Goal: Complete application form

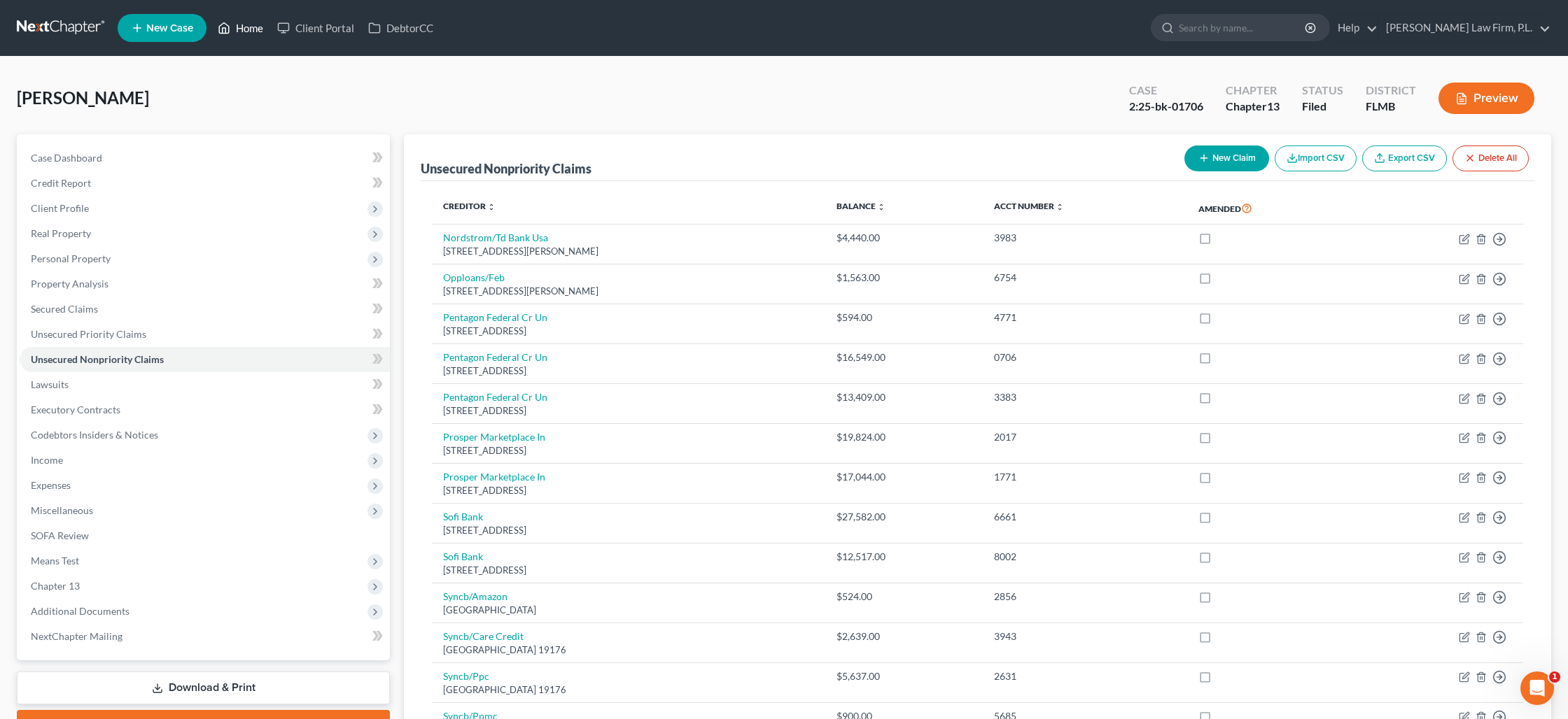
click at [250, 25] on link "Home" at bounding box center [240, 28] width 60 height 25
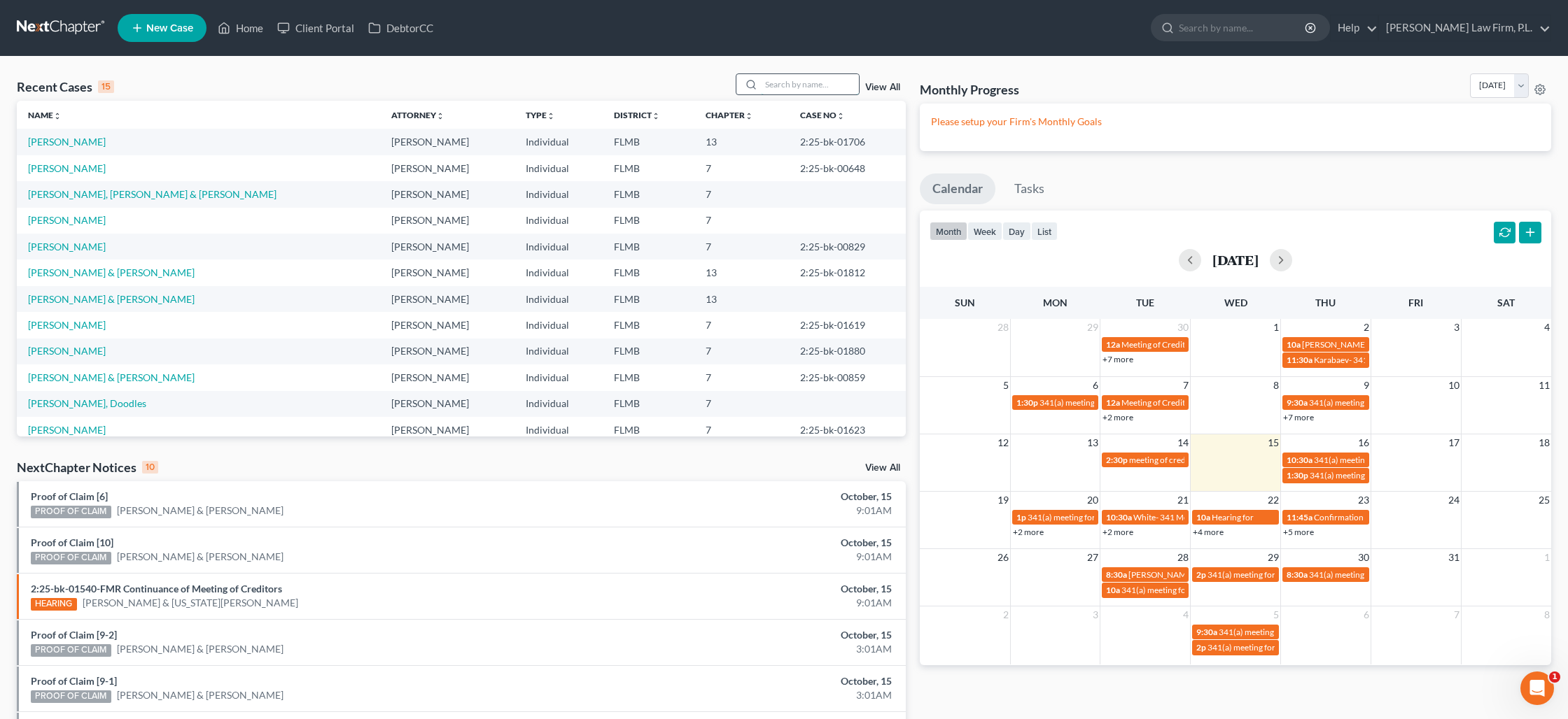
click at [784, 86] on input "search" at bounding box center [809, 83] width 98 height 20
type input "[PERSON_NAME]"
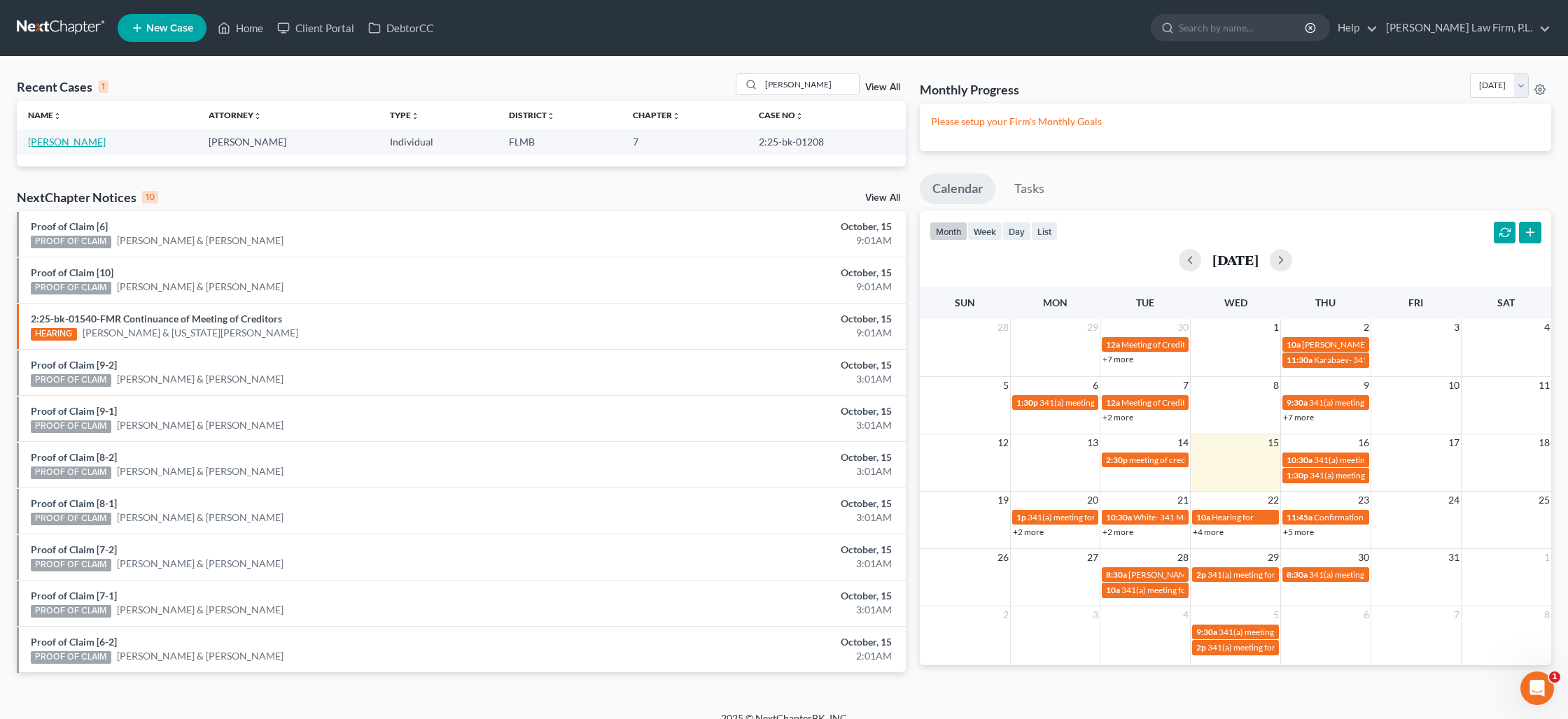
click at [58, 142] on link "[PERSON_NAME]" at bounding box center [66, 142] width 78 height 12
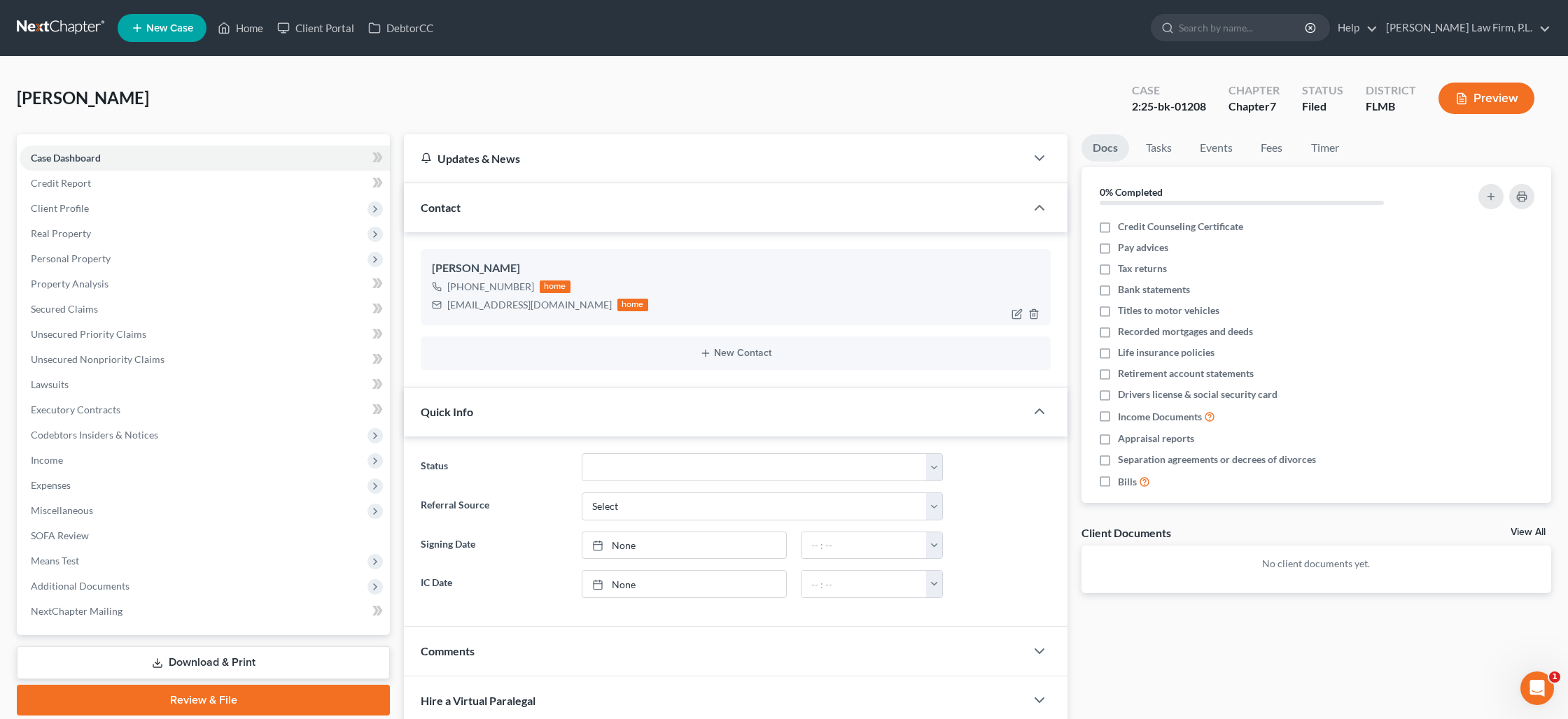
drag, startPoint x: 461, startPoint y: 287, endPoint x: 527, endPoint y: 289, distance: 66.0
click at [527, 289] on div "[PHONE_NUMBER]" at bounding box center [491, 286] width 87 height 14
copy div "[PHONE_NUMBER]"
click at [83, 238] on span "Real Property" at bounding box center [61, 233] width 60 height 12
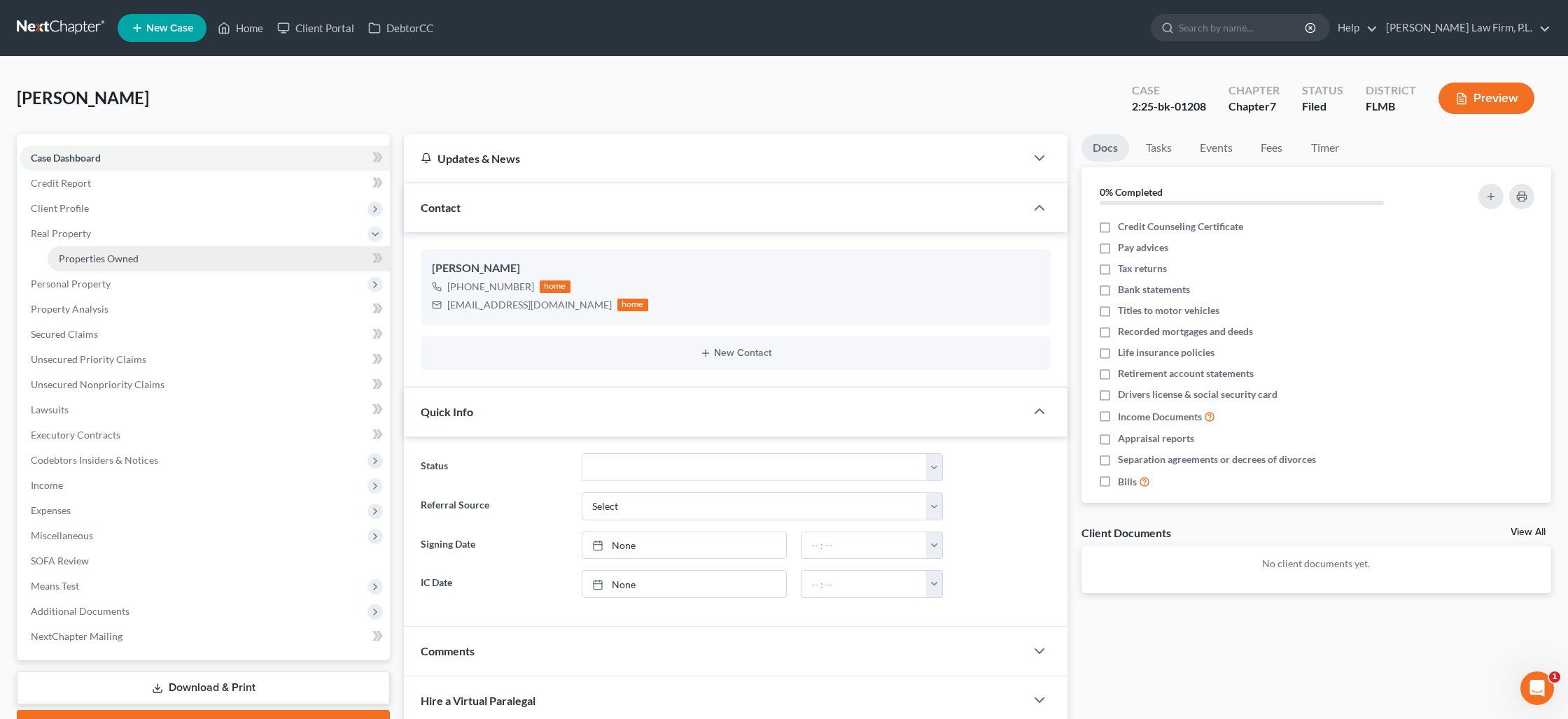
click at [89, 259] on span "Properties Owned" at bounding box center [99, 258] width 80 height 12
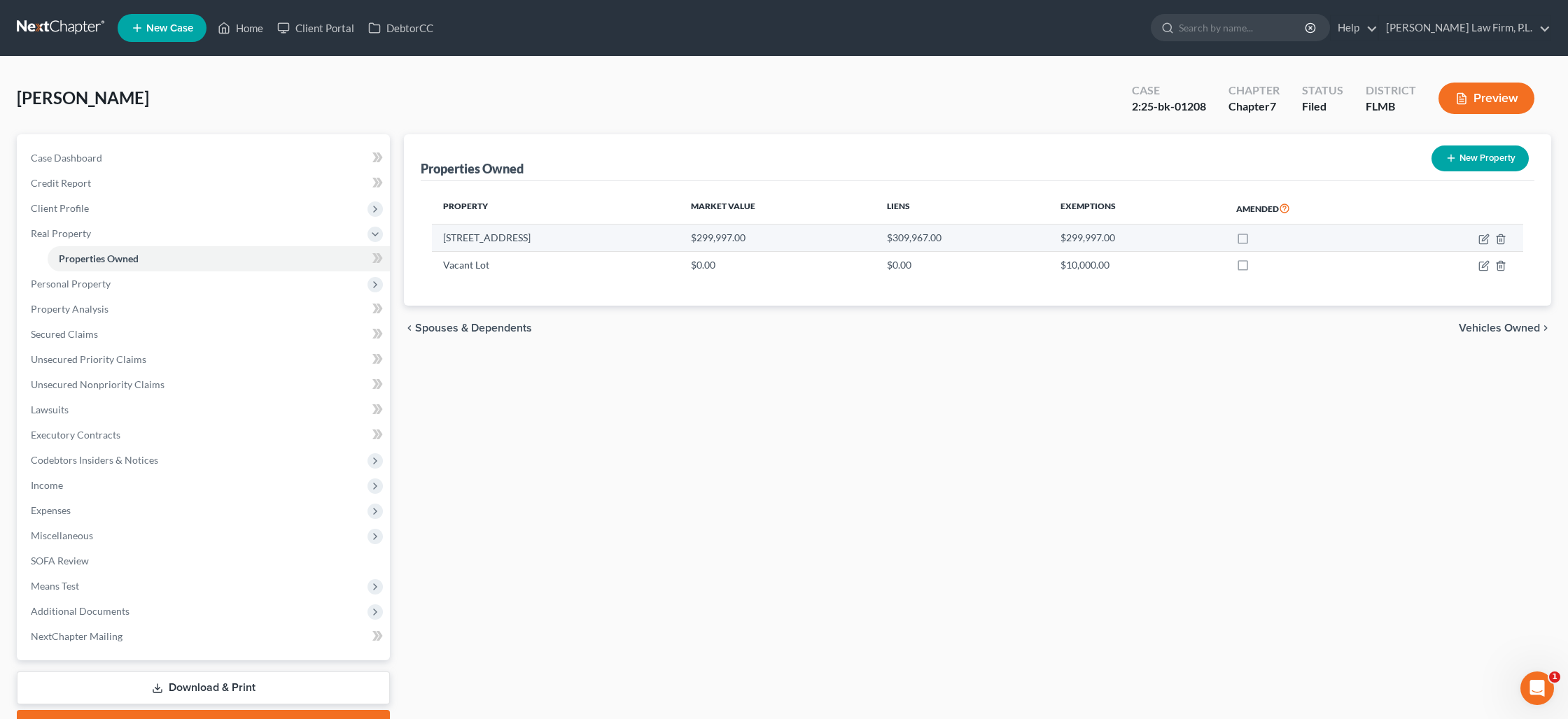
click at [549, 244] on td "[STREET_ADDRESS]" at bounding box center [555, 238] width 247 height 27
click at [1481, 242] on icon "button" at bounding box center [1483, 238] width 11 height 11
select select "9"
select select "3"
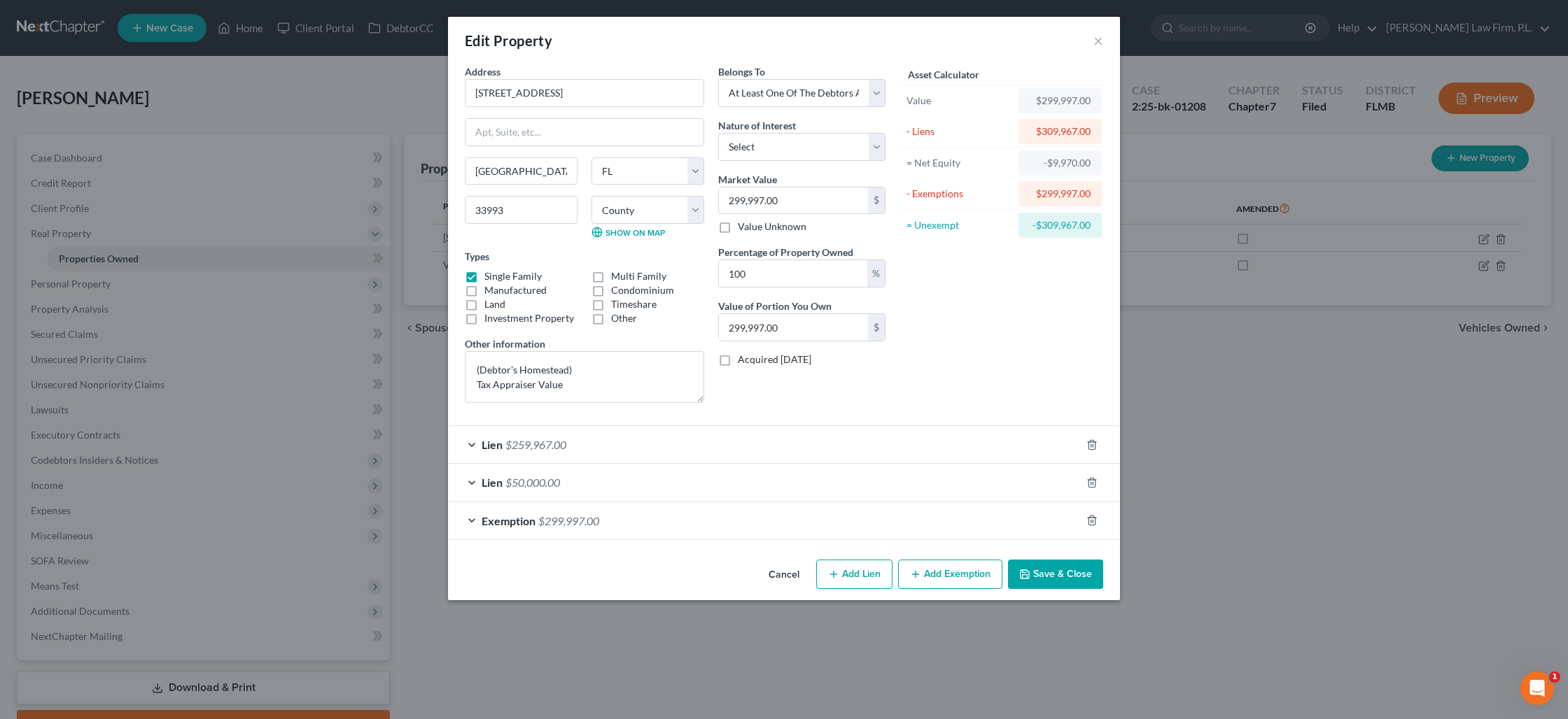
click at [1065, 570] on button "Save & Close" at bounding box center [1055, 574] width 95 height 30
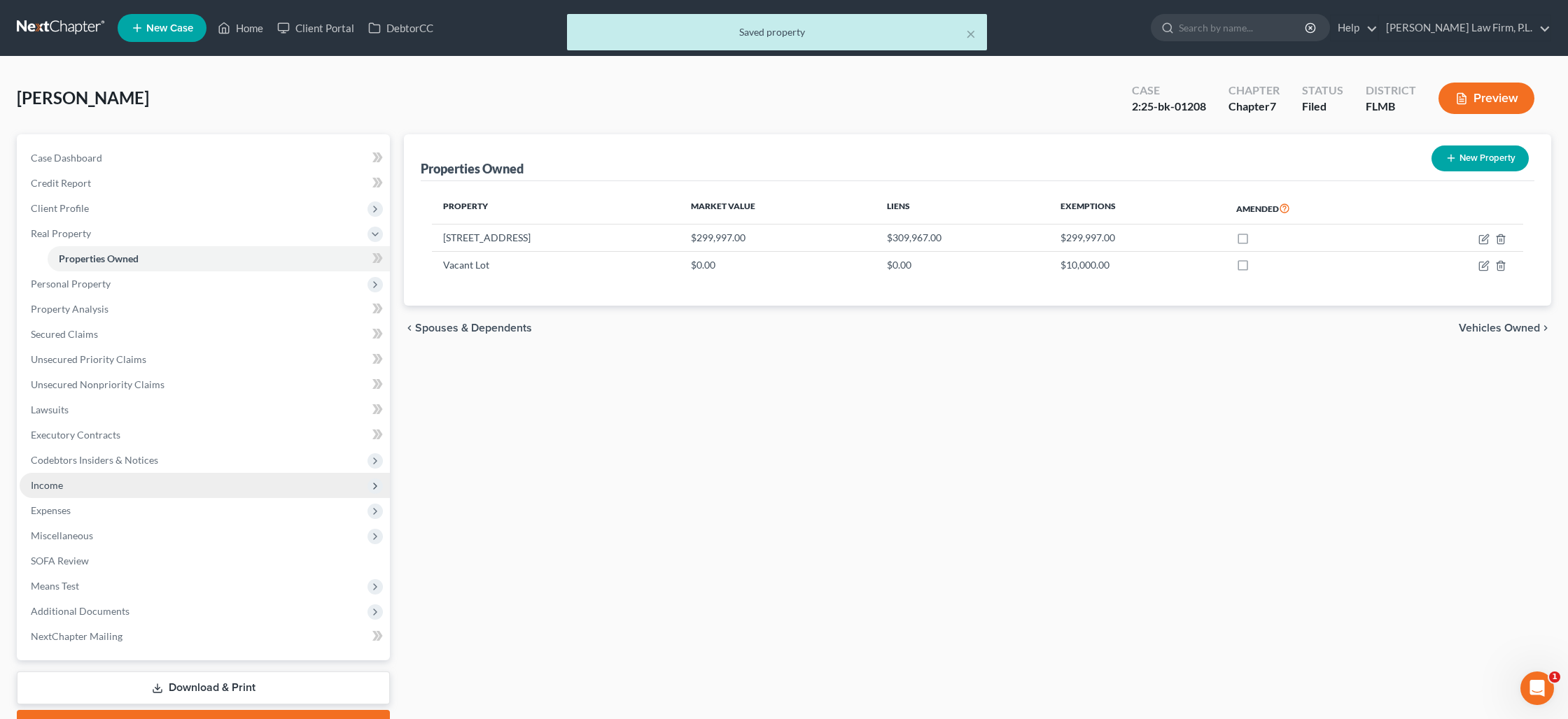
click at [167, 482] on span "Income" at bounding box center [205, 486] width 370 height 25
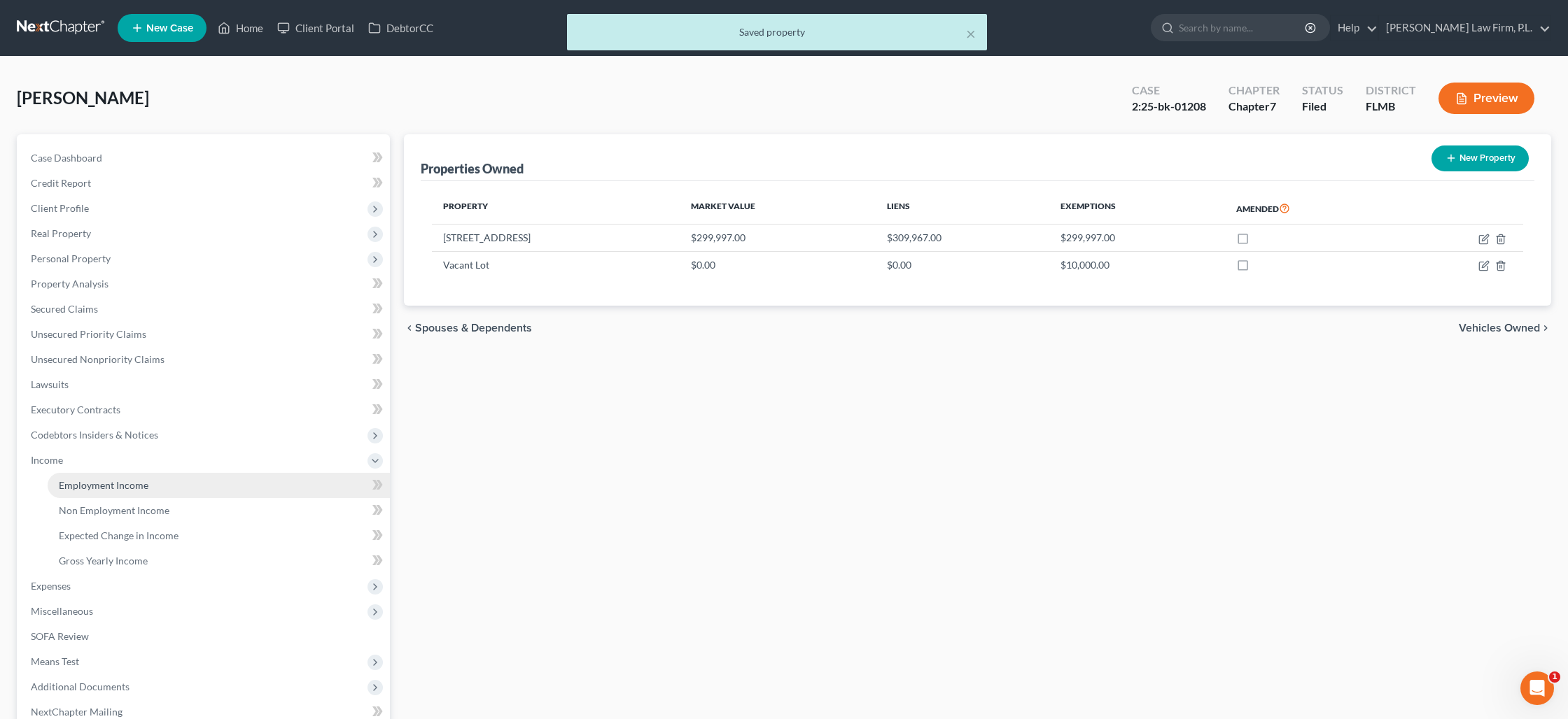
click at [167, 486] on link "Employment Income" at bounding box center [218, 486] width 342 height 25
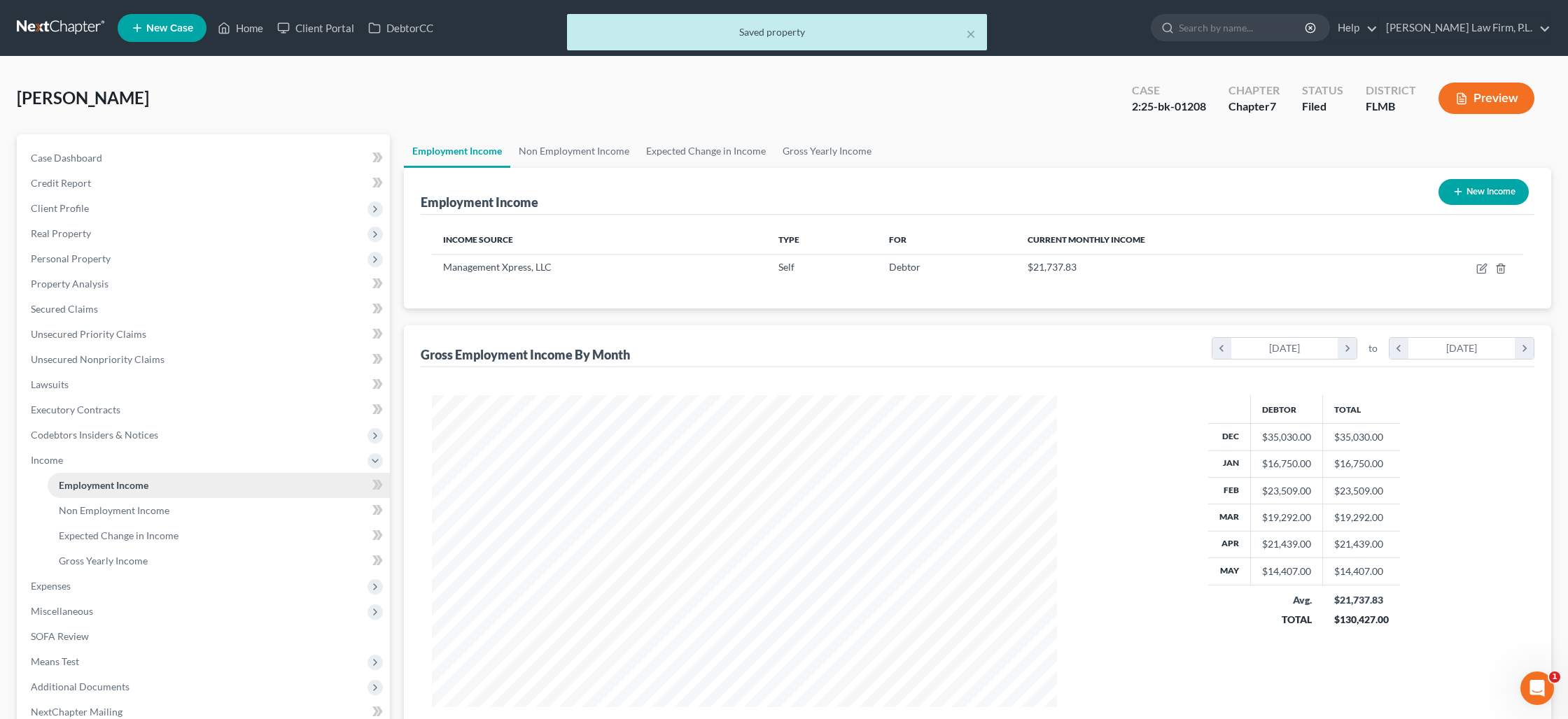
scroll to position [312, 652]
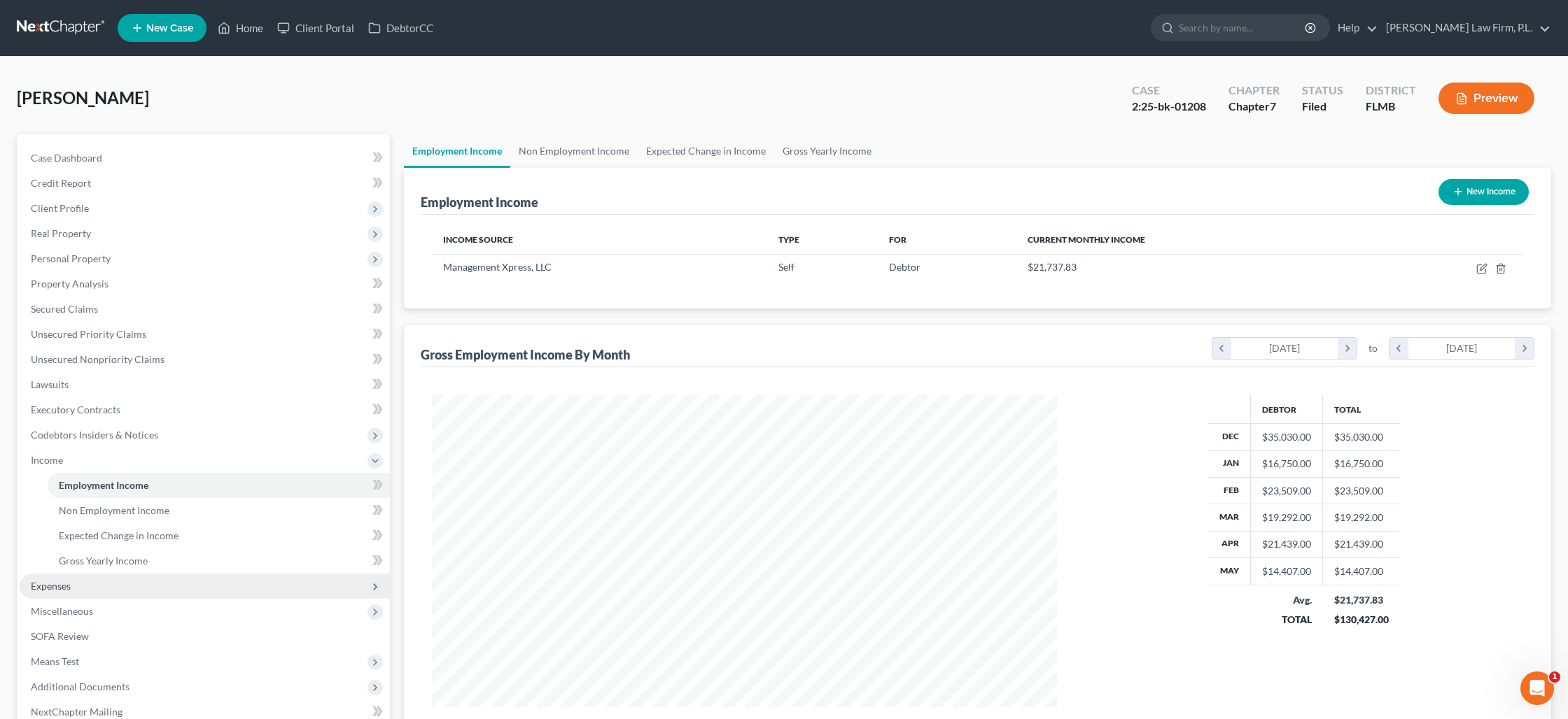
click at [114, 577] on span "Expenses" at bounding box center [205, 586] width 370 height 25
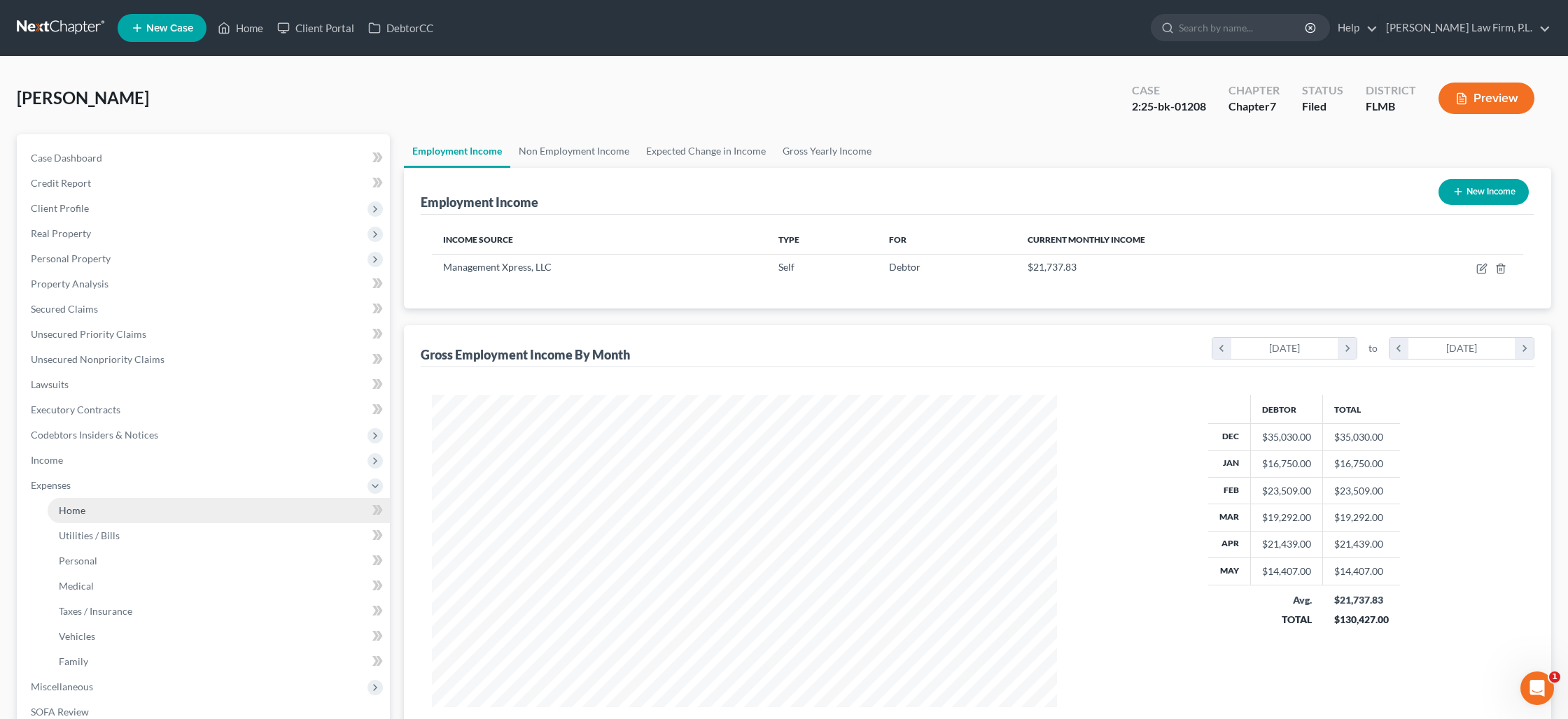
click at [103, 502] on link "Home" at bounding box center [218, 511] width 342 height 25
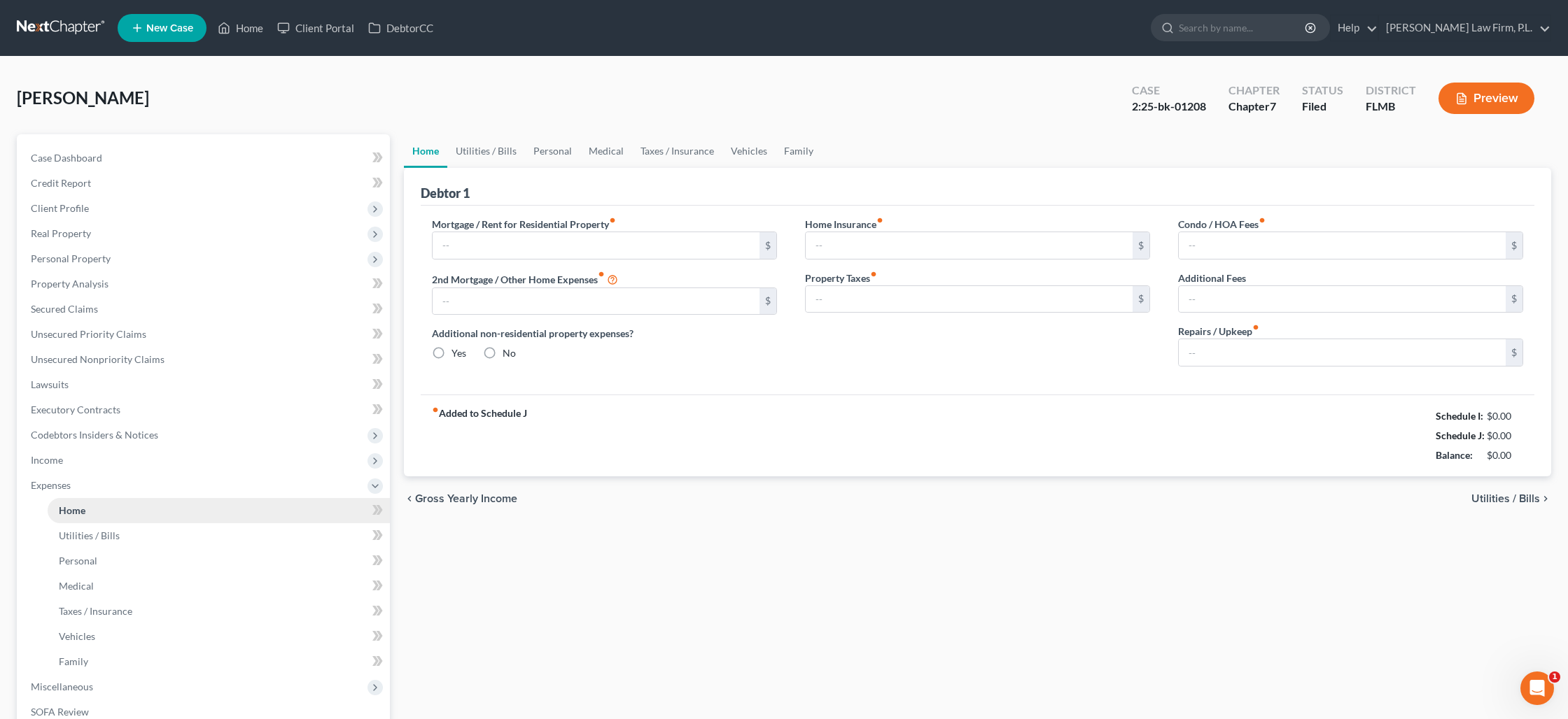
type input "2,500.00"
type input "0.00"
radio input "true"
type input "0.00"
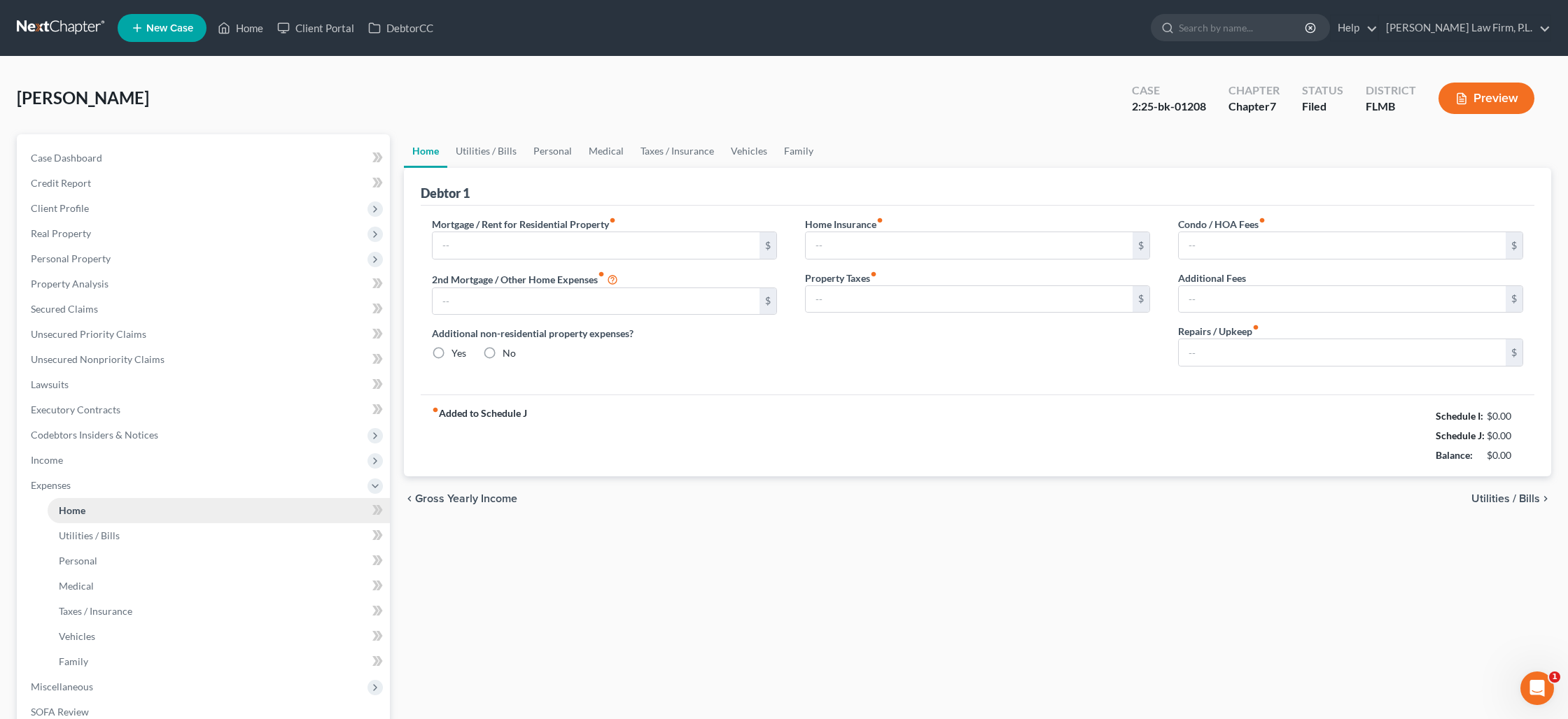
type input "0.00"
type input "150.00"
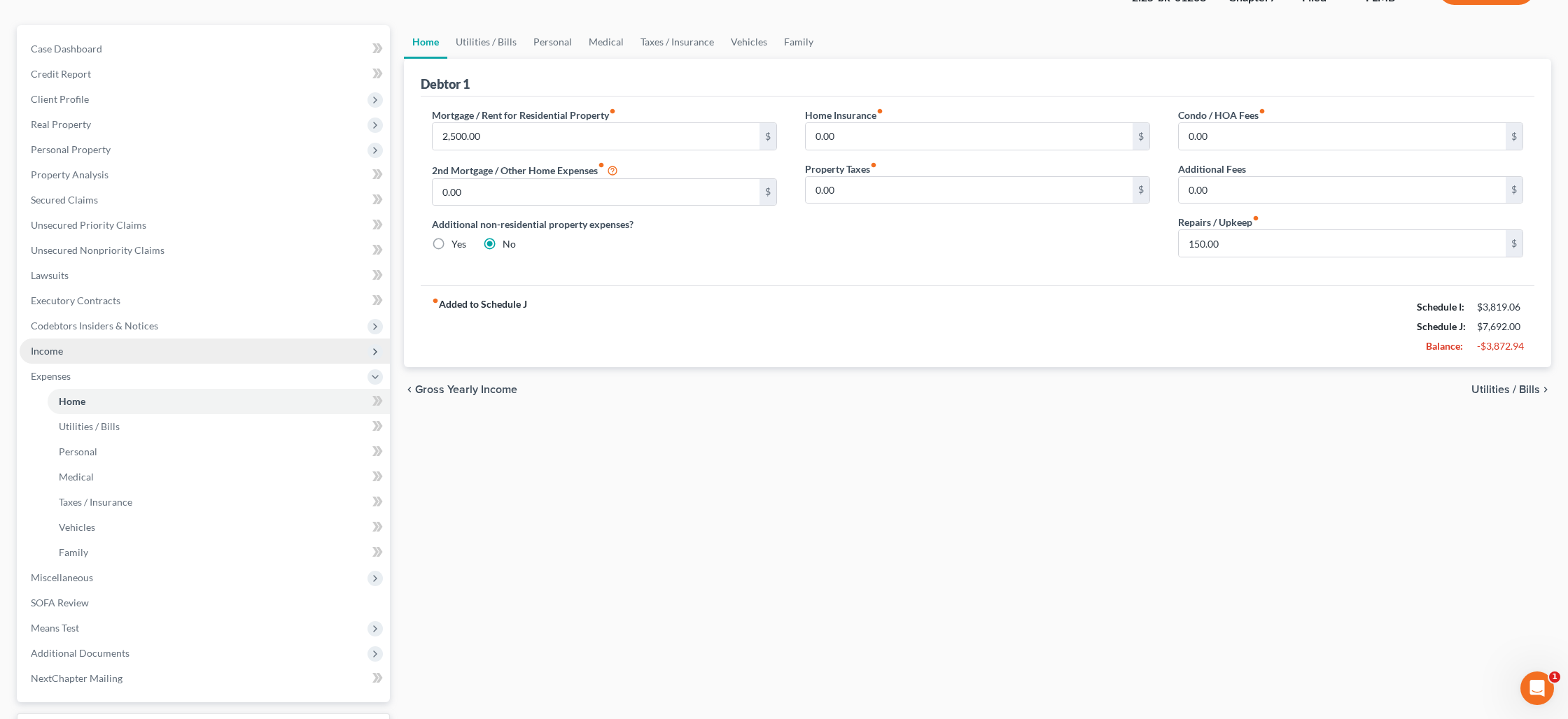
scroll to position [111, 0]
click at [188, 348] on span "Income" at bounding box center [205, 350] width 370 height 25
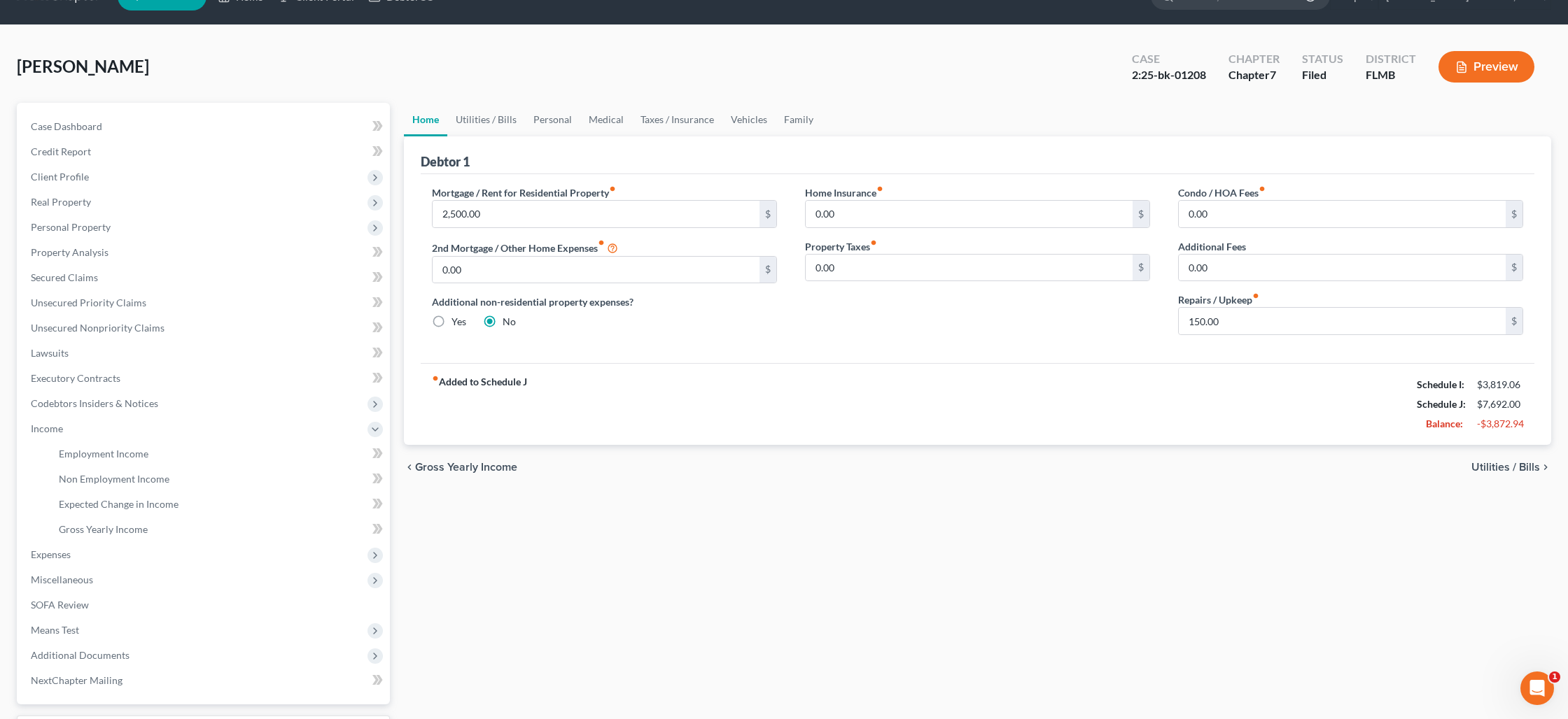
scroll to position [27, 0]
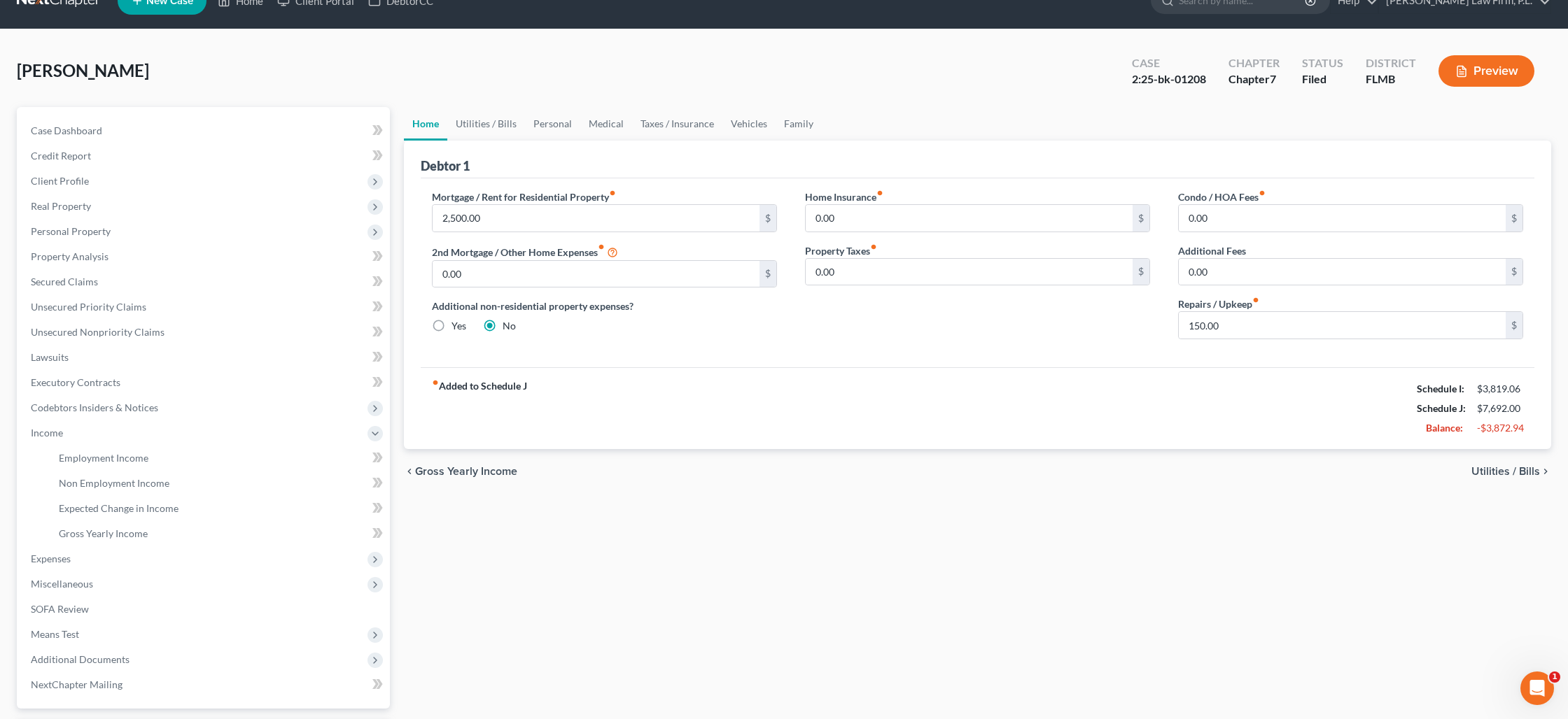
click at [1485, 79] on button "Preview" at bounding box center [1486, 71] width 96 height 32
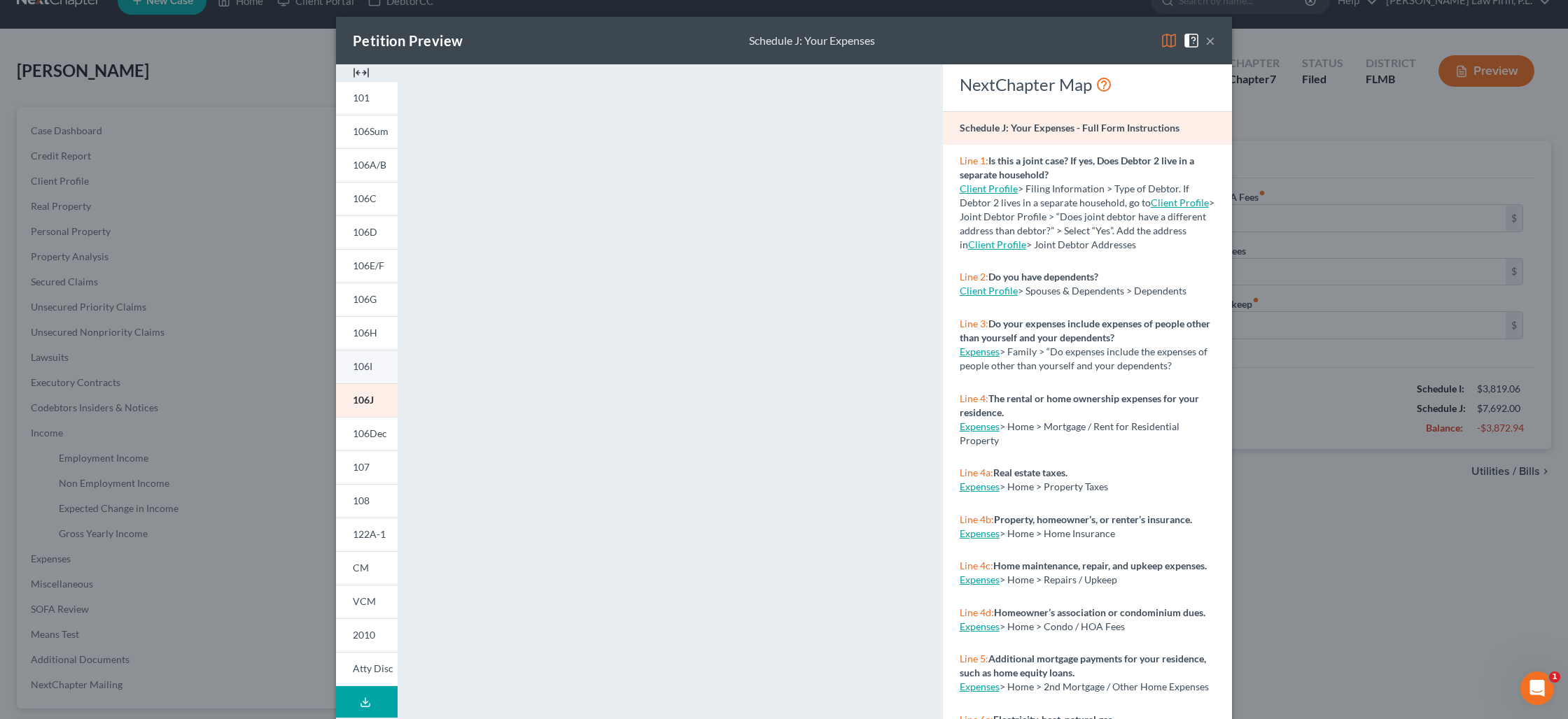
click at [367, 373] on link "106I" at bounding box center [366, 366] width 61 height 33
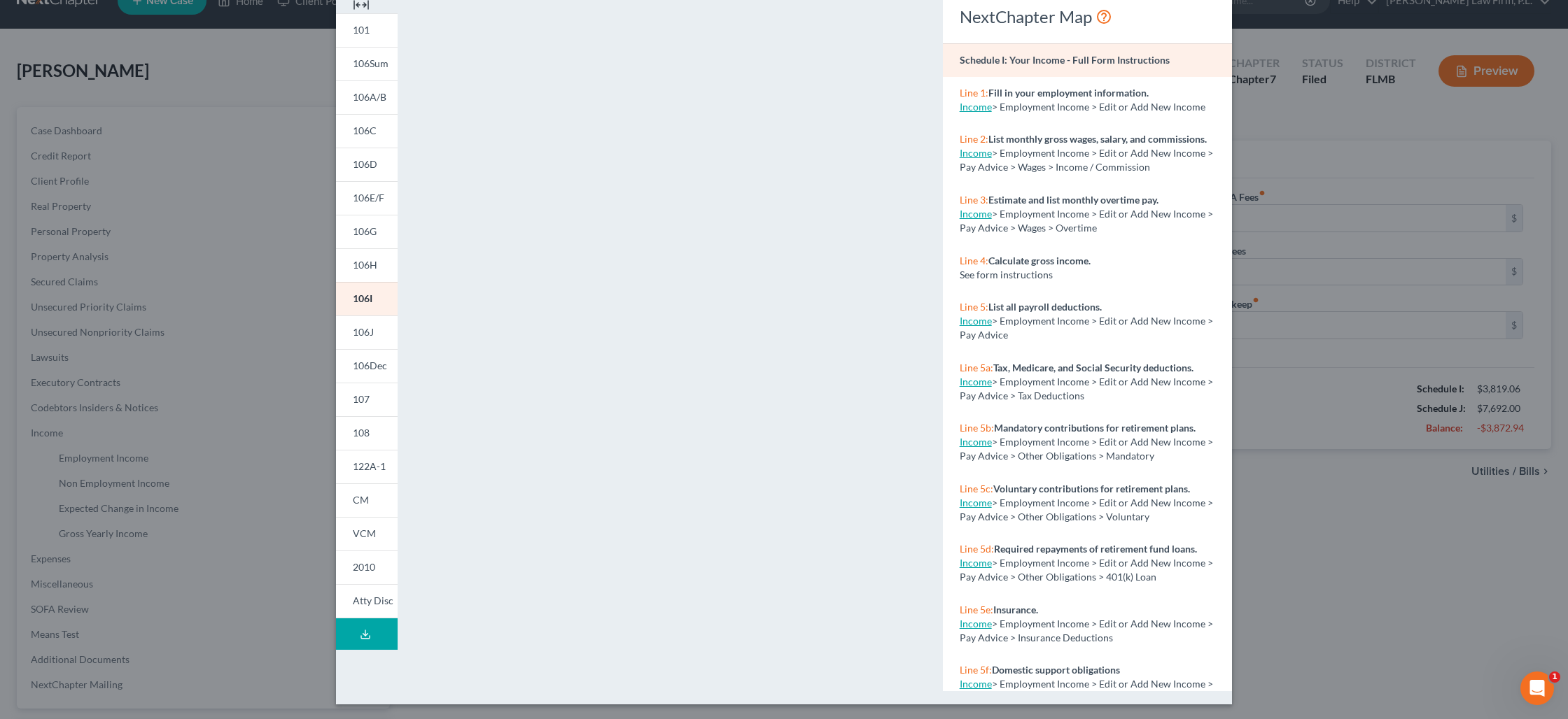
scroll to position [69, 0]
click at [369, 334] on span "106J" at bounding box center [363, 331] width 21 height 12
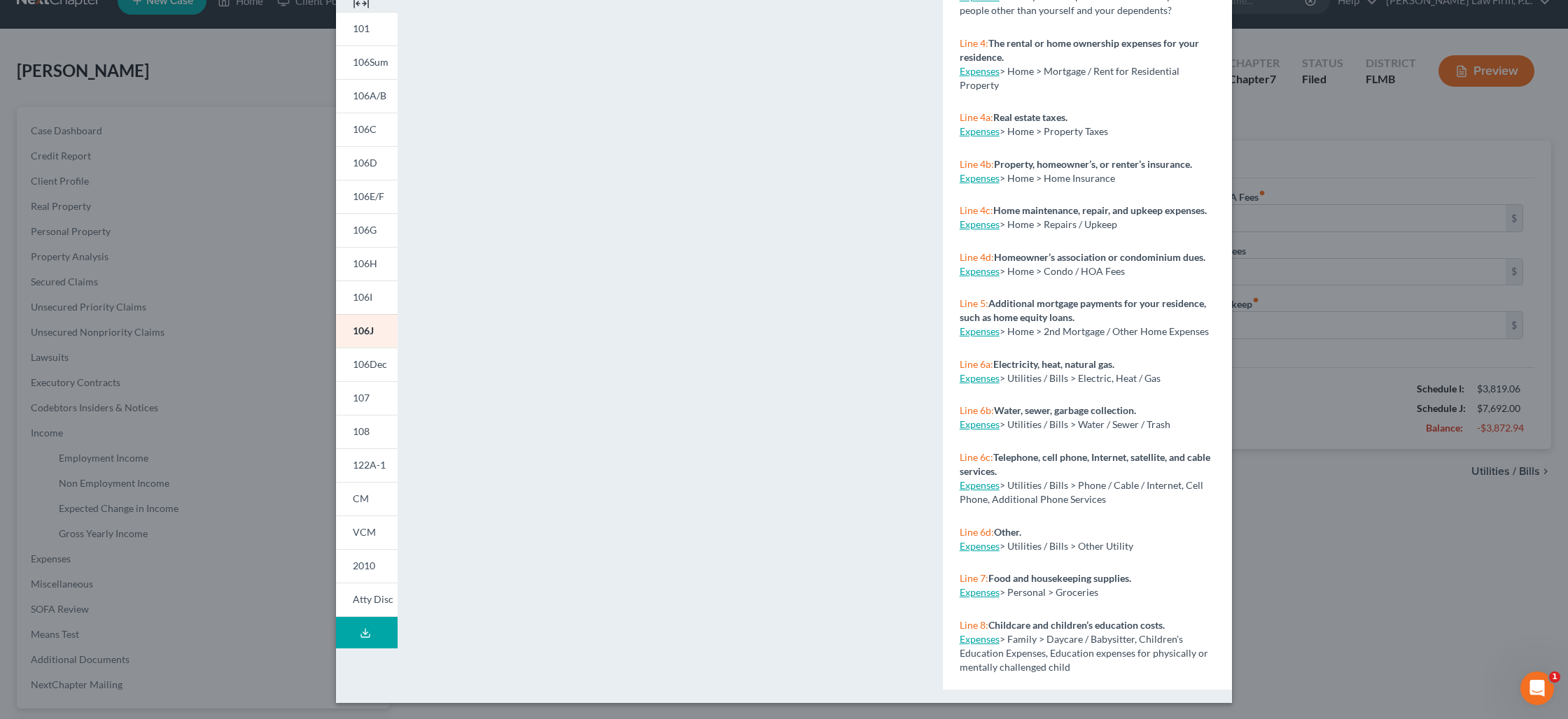
scroll to position [0, 0]
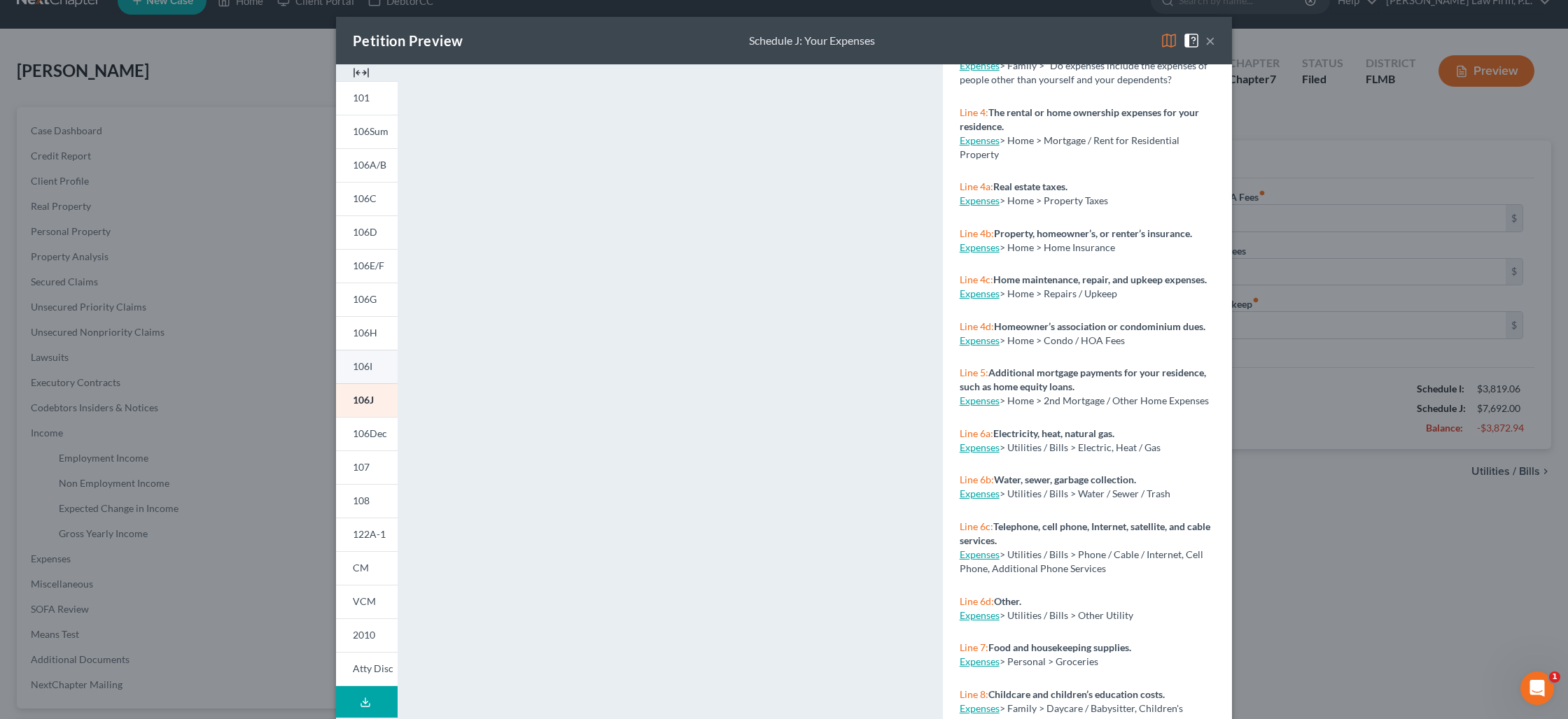
click at [372, 368] on span "106I" at bounding box center [363, 366] width 20 height 12
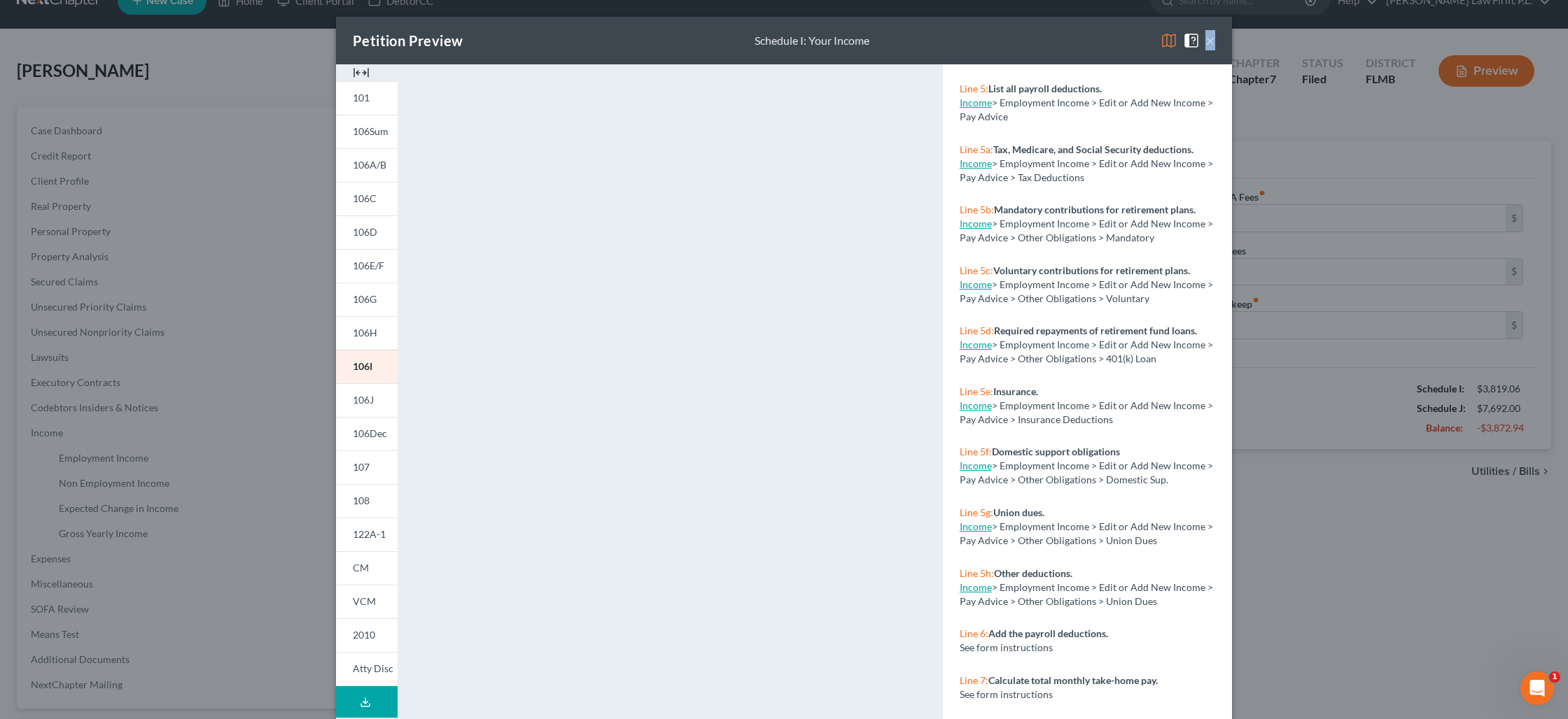
click at [1213, 42] on div "Petition Preview Schedule I: Your Income ×" at bounding box center [784, 41] width 896 height 47
click at [1212, 42] on button "×" at bounding box center [1210, 41] width 10 height 17
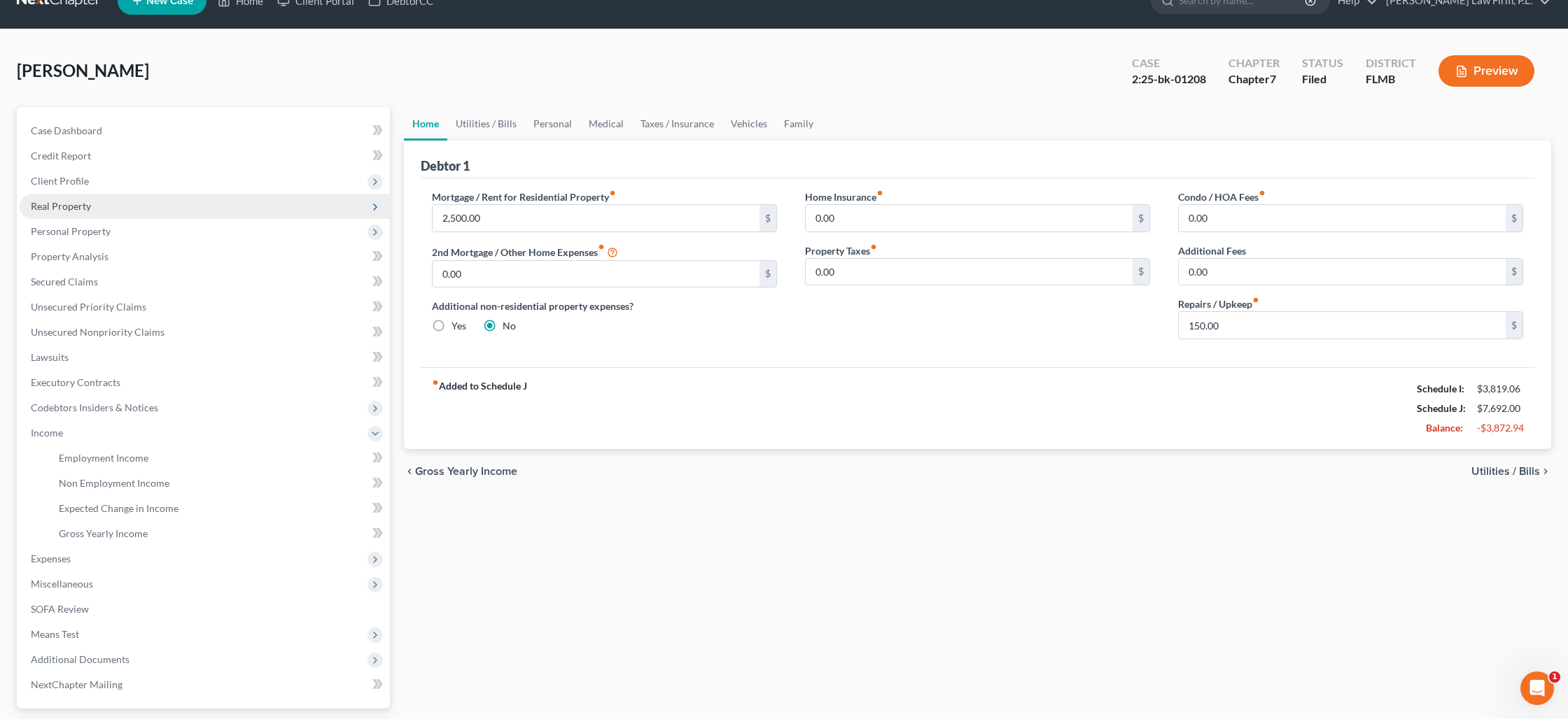
click at [73, 207] on span "Real Property" at bounding box center [61, 206] width 60 height 12
